Goal: Task Accomplishment & Management: Manage account settings

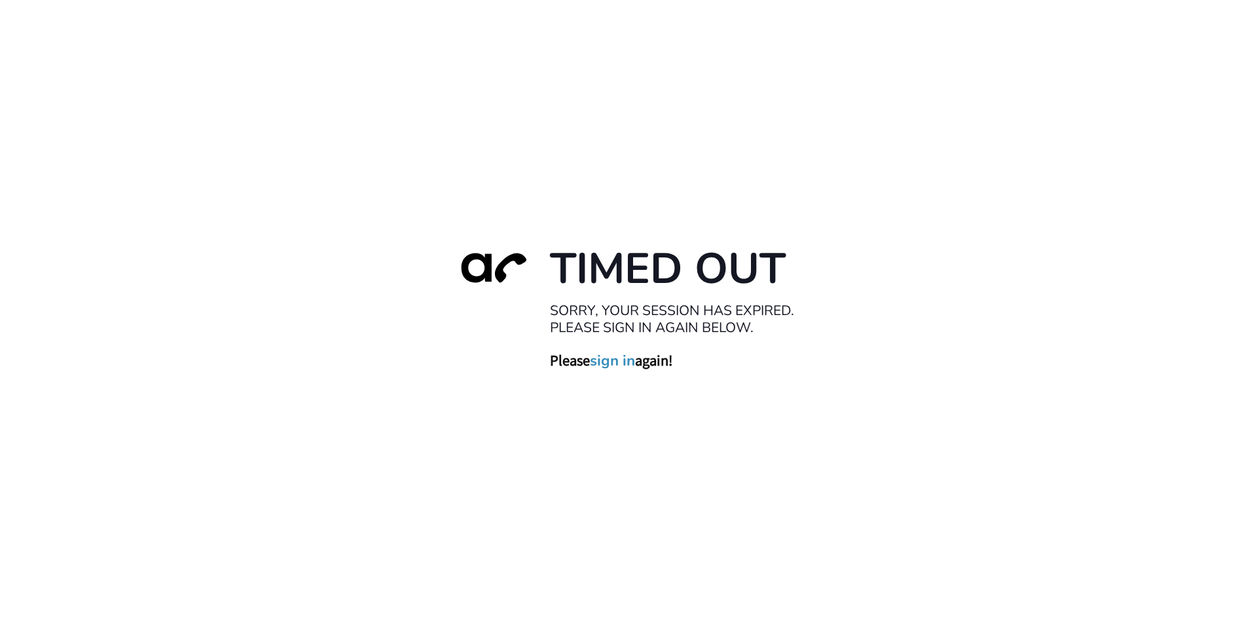
click at [623, 367] on link "sign in" at bounding box center [612, 360] width 45 height 18
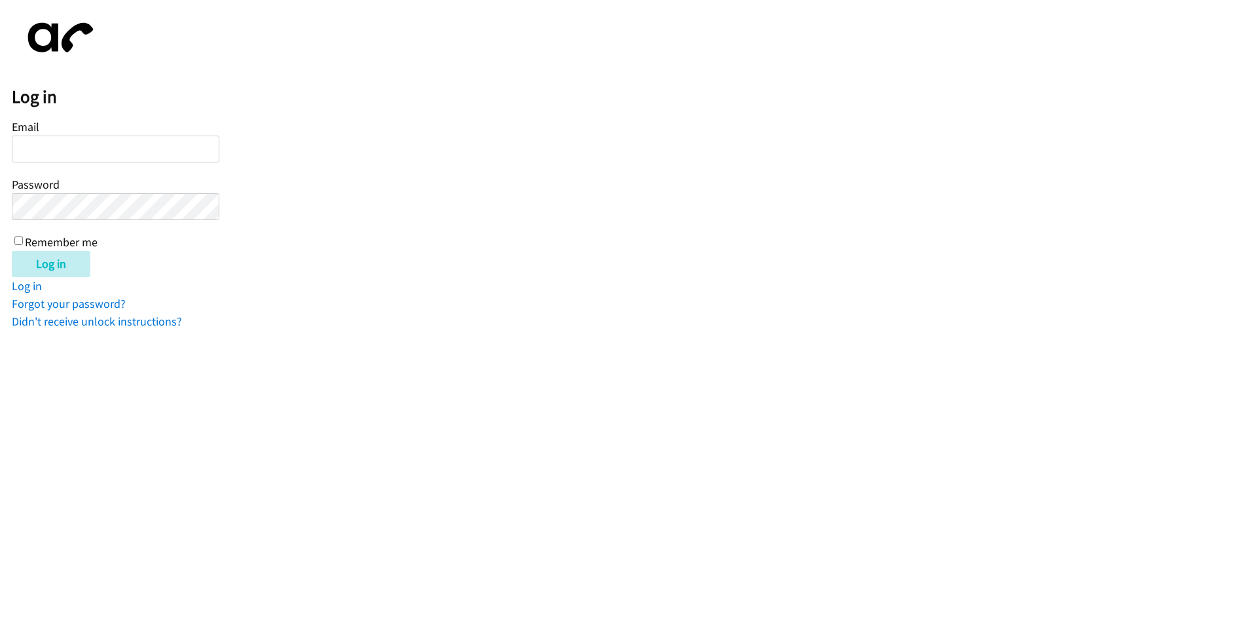
click at [118, 151] on input "Email" at bounding box center [116, 149] width 208 height 27
click at [108, 134] on div "Email Password Remember me" at bounding box center [116, 184] width 208 height 134
click at [64, 149] on input "Email" at bounding box center [116, 149] width 208 height 27
type input "[EMAIL_ADDRESS][DOMAIN_NAME]"
click at [16, 238] on input "Remember me" at bounding box center [18, 240] width 9 height 9
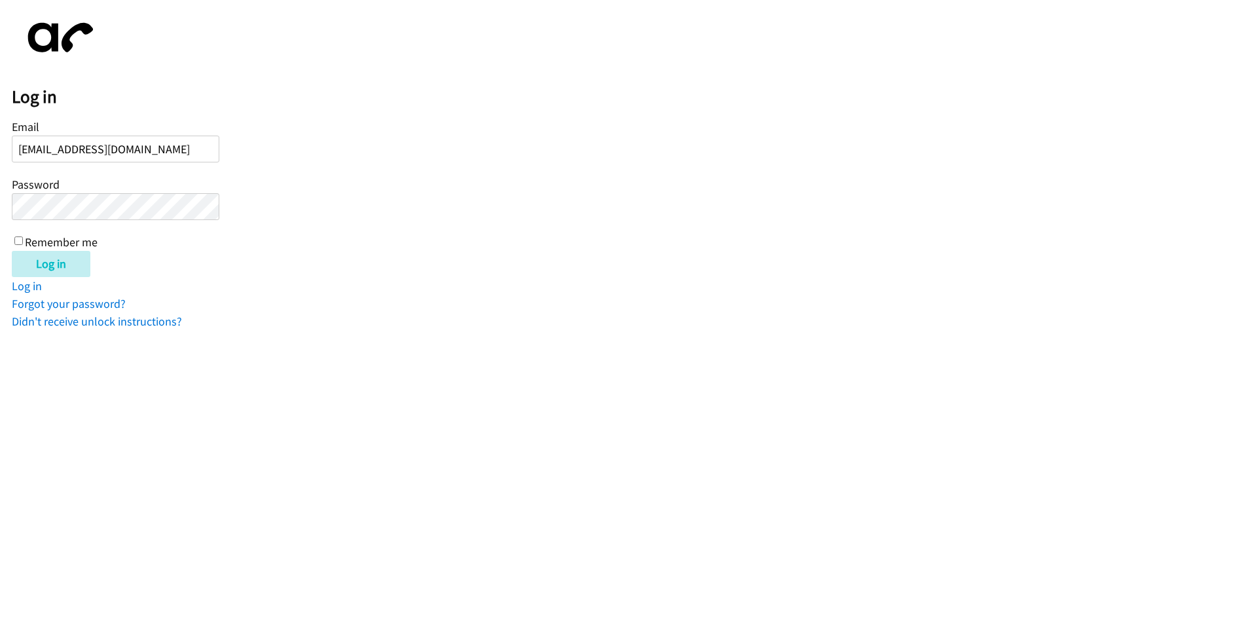
checkbox input "true"
click at [35, 259] on input "Log in" at bounding box center [51, 264] width 79 height 26
